Goal: Task Accomplishment & Management: Use online tool/utility

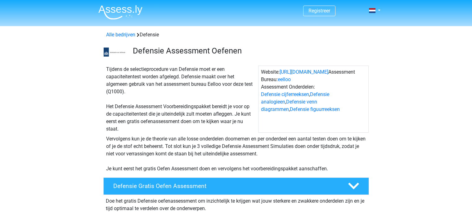
scroll to position [82, 0]
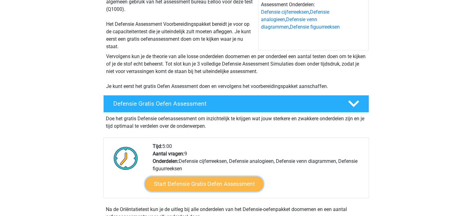
click at [229, 186] on link "Start Defensie Gratis Oefen Assessment" at bounding box center [204, 183] width 118 height 15
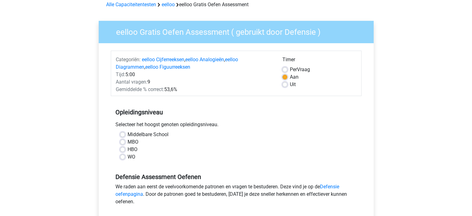
scroll to position [51, 0]
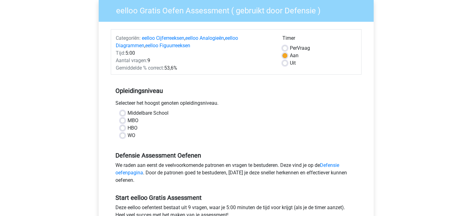
click at [127, 121] on label "MBO" at bounding box center [132, 120] width 11 height 7
click at [123, 121] on input "MBO" at bounding box center [122, 120] width 5 height 6
radio input "true"
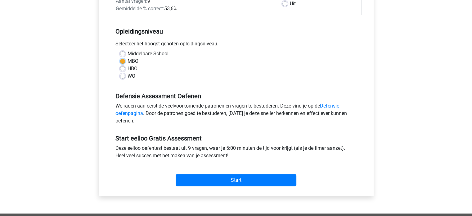
scroll to position [112, 0]
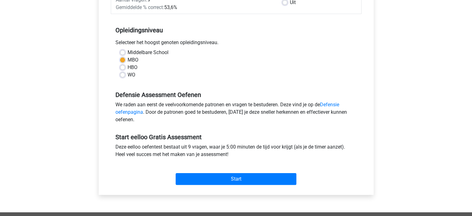
click at [249, 185] on div "Start" at bounding box center [236, 173] width 251 height 27
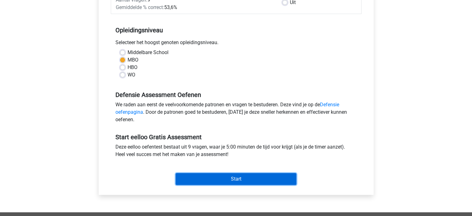
click at [259, 180] on input "Start" at bounding box center [236, 179] width 121 height 12
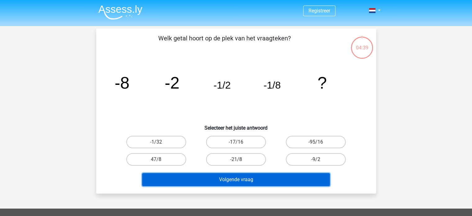
click at [234, 180] on button "Volgende vraag" at bounding box center [236, 179] width 188 height 13
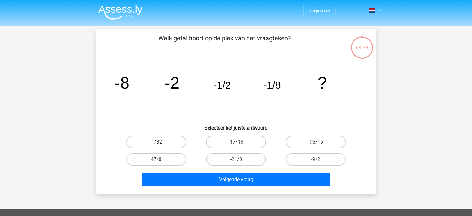
click at [171, 139] on label "-1/32" at bounding box center [156, 142] width 60 height 12
click at [160, 142] on input "-1/32" at bounding box center [158, 144] width 4 height 4
radio input "true"
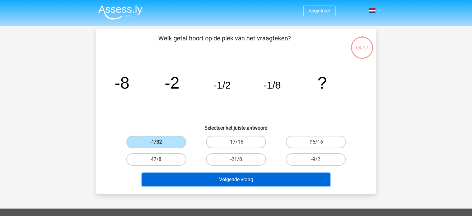
click at [246, 178] on button "Volgende vraag" at bounding box center [236, 179] width 188 height 13
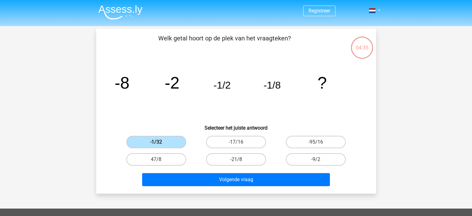
click at [167, 143] on label "-1/32" at bounding box center [156, 142] width 60 height 12
click at [160, 143] on input "-1/32" at bounding box center [158, 144] width 4 height 4
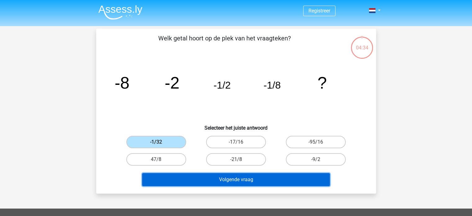
click at [223, 181] on button "Volgende vraag" at bounding box center [236, 179] width 188 height 13
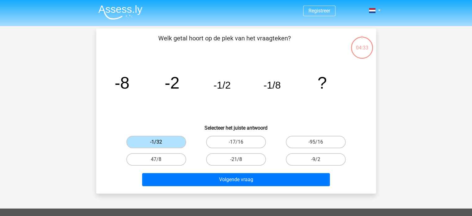
click at [159, 151] on div "47/8" at bounding box center [156, 158] width 80 height 17
click at [165, 158] on label "47/8" at bounding box center [156, 159] width 60 height 12
click at [160, 159] on input "47/8" at bounding box center [158, 161] width 4 height 4
radio input "true"
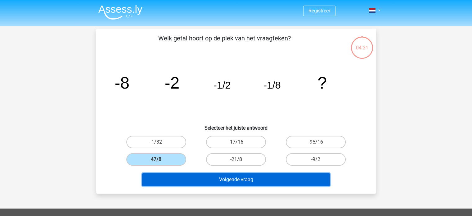
click at [217, 176] on button "Volgende vraag" at bounding box center [236, 179] width 188 height 13
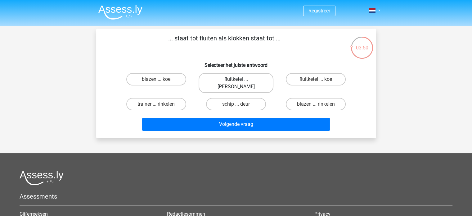
click at [234, 79] on label "fluitketel ... [PERSON_NAME]" at bounding box center [235, 83] width 75 height 20
click at [236, 79] on input "fluitketel ... [PERSON_NAME]" at bounding box center [238, 81] width 4 height 4
radio input "true"
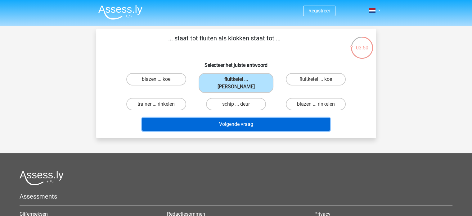
click at [252, 119] on button "Volgende vraag" at bounding box center [236, 124] width 188 height 13
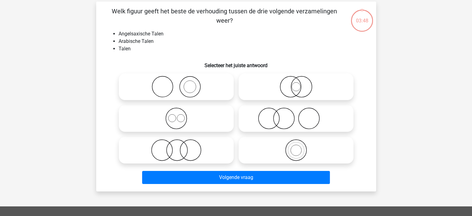
scroll to position [29, 0]
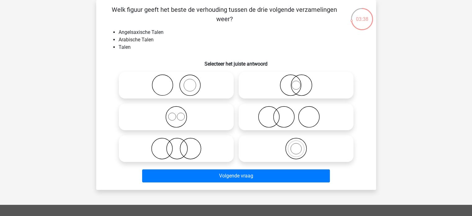
click at [189, 114] on icon at bounding box center [176, 117] width 110 height 22
click at [180, 114] on input "radio" at bounding box center [178, 111] width 4 height 4
radio input "true"
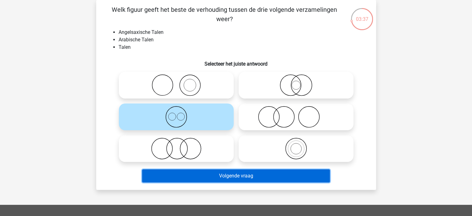
click at [247, 175] on button "Volgende vraag" at bounding box center [236, 175] width 188 height 13
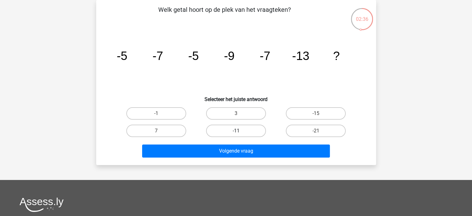
click at [241, 132] on label "-11" at bounding box center [236, 130] width 60 height 12
click at [240, 132] on input "-11" at bounding box center [238, 133] width 4 height 4
radio input "true"
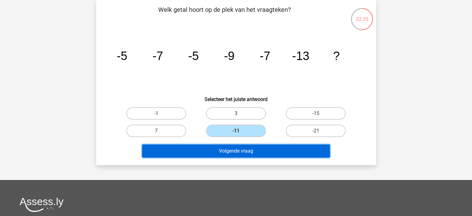
click at [247, 151] on button "Volgende vraag" at bounding box center [236, 150] width 188 height 13
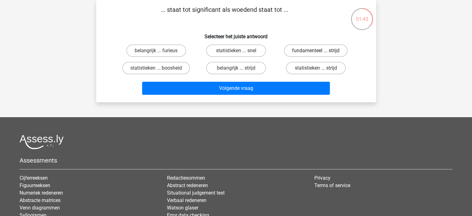
click at [309, 51] on label "fundamenteel ... strijd" at bounding box center [316, 50] width 64 height 12
click at [316, 51] on input "fundamenteel ... strijd" at bounding box center [318, 53] width 4 height 4
radio input "true"
click at [150, 52] on label "belangrijk ... furieus" at bounding box center [156, 50] width 60 height 12
click at [156, 52] on input "belangrijk ... furieus" at bounding box center [158, 53] width 4 height 4
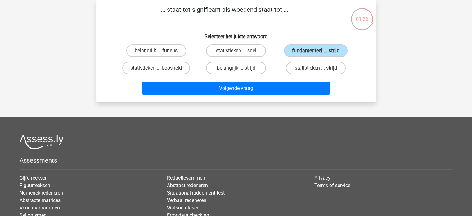
radio input "true"
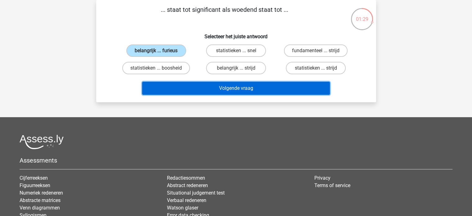
click at [282, 87] on button "Volgende vraag" at bounding box center [236, 88] width 188 height 13
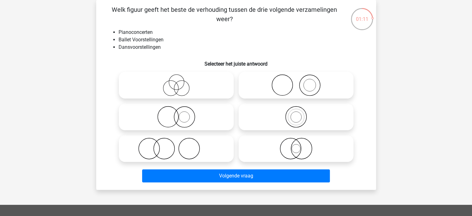
click at [287, 82] on icon at bounding box center [296, 85] width 110 height 22
click at [296, 82] on input "radio" at bounding box center [298, 80] width 4 height 4
radio input "true"
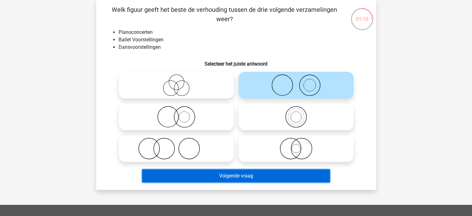
click at [284, 179] on button "Volgende vraag" at bounding box center [236, 175] width 188 height 13
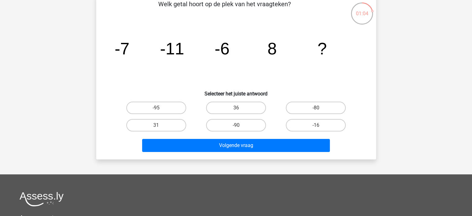
scroll to position [0, 0]
